Goal: Navigation & Orientation: Find specific page/section

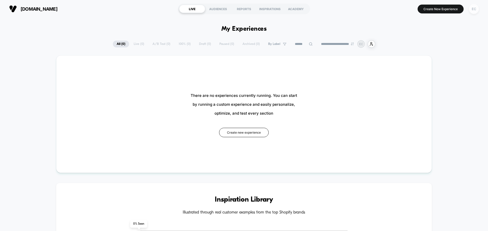
click at [469, 9] on div "EC" at bounding box center [473, 9] width 10 height 10
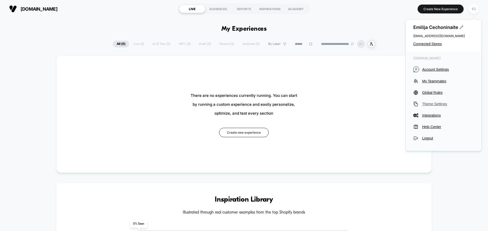
click at [428, 105] on span "Theme Settings" at bounding box center [448, 104] width 52 height 4
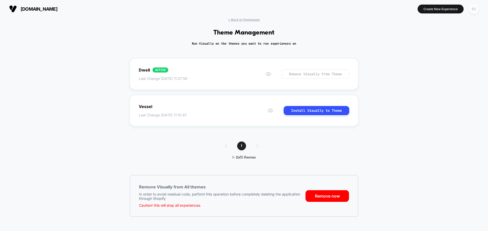
click at [472, 11] on div "EC" at bounding box center [473, 9] width 10 height 10
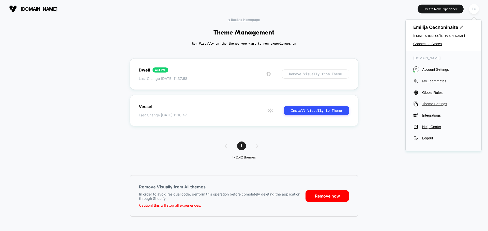
click at [432, 82] on span "My Teammates" at bounding box center [448, 81] width 52 height 4
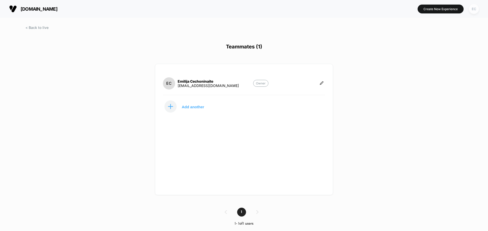
click at [471, 9] on div "EC" at bounding box center [473, 9] width 10 height 10
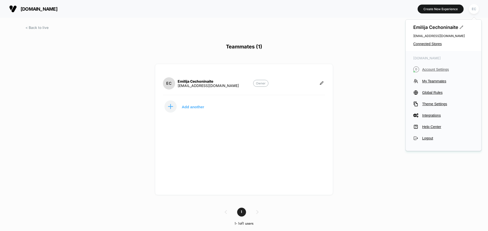
click at [434, 69] on span "Account Settings" at bounding box center [448, 70] width 52 height 4
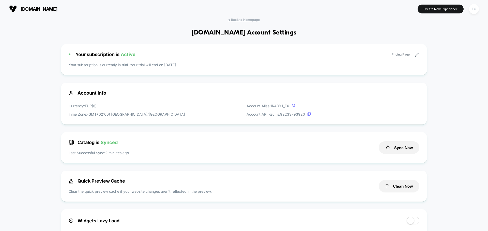
click at [416, 54] on icon at bounding box center [416, 55] width 5 height 5
click at [417, 55] on icon at bounding box center [416, 55] width 5 height 5
click at [402, 53] on link "Pricing Page" at bounding box center [400, 55] width 18 height 4
